Goal: Transaction & Acquisition: Purchase product/service

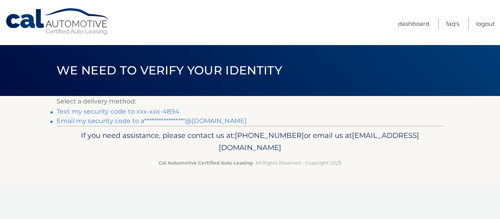
click at [155, 110] on link "Text my security code to xxx-xxx-4894" at bounding box center [118, 111] width 123 height 7
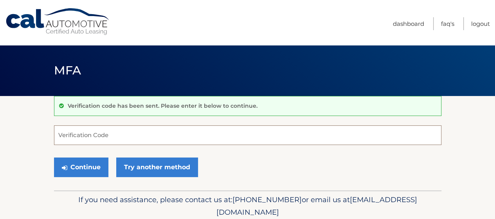
click at [131, 134] on input "Verification Code" at bounding box center [247, 135] width 387 height 20
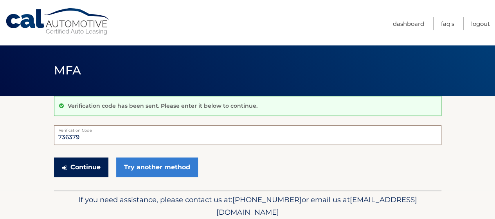
type input "736379"
click at [79, 168] on button "Continue" at bounding box center [81, 167] width 54 height 20
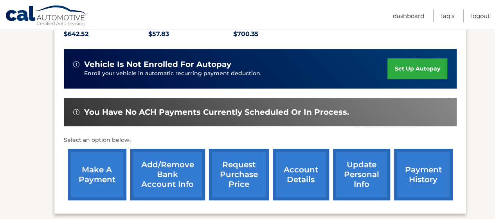
scroll to position [235, 0]
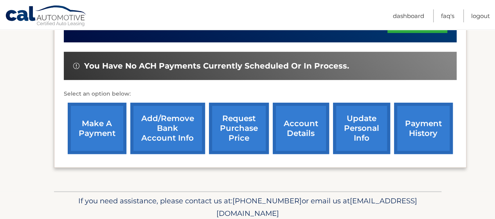
click at [91, 124] on link "make a payment" at bounding box center [97, 127] width 59 height 51
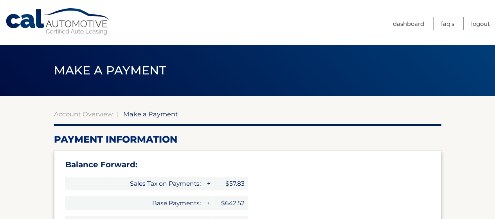
select select "OTRmNTJkMmUtOGU5ZC00NjRiLTlmNmUtNDBmY2Q0NmQ4Njk0"
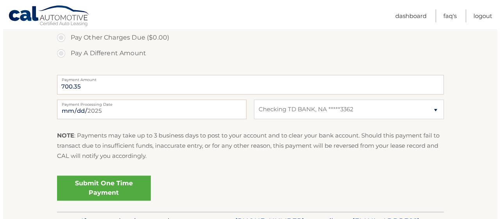
scroll to position [352, 0]
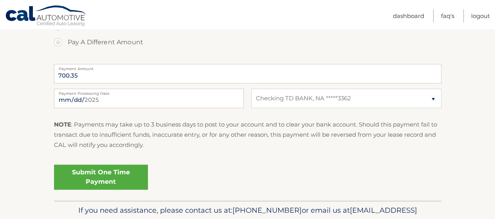
click at [133, 183] on link "Submit One Time Payment" at bounding box center [101, 176] width 94 height 25
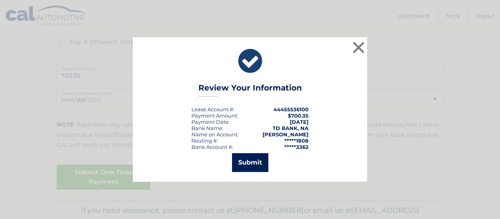
click at [258, 165] on button "Submit" at bounding box center [250, 162] width 36 height 19
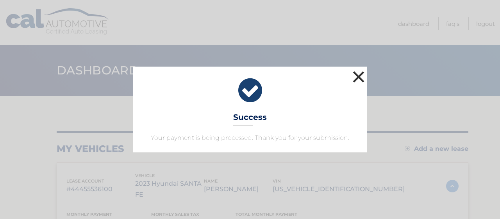
click at [357, 76] on button "×" at bounding box center [359, 77] width 16 height 16
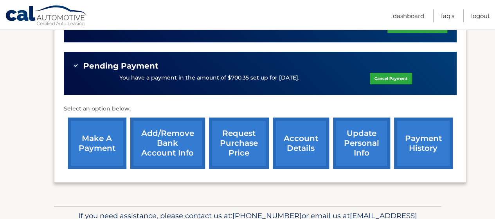
scroll to position [39, 0]
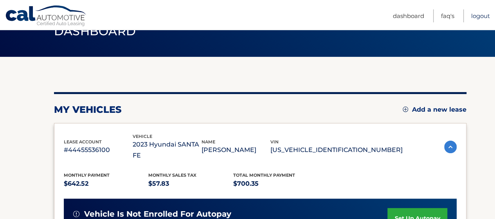
click at [483, 16] on link "Logout" at bounding box center [480, 15] width 19 height 13
